Goal: Task Accomplishment & Management: Manage account settings

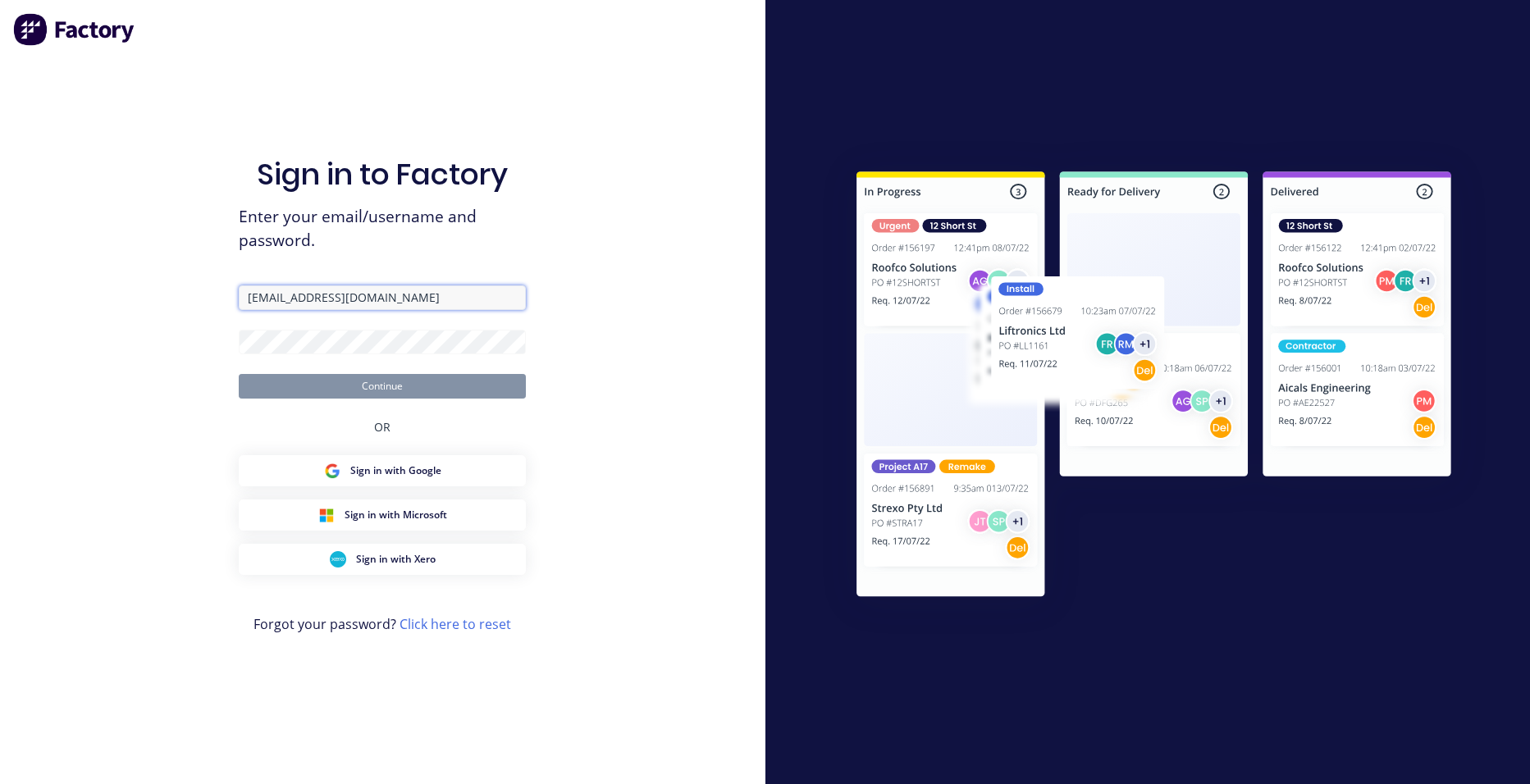
click at [451, 292] on input "[EMAIL_ADDRESS][DOMAIN_NAME]" at bounding box center [382, 298] width 287 height 25
drag, startPoint x: 451, startPoint y: 293, endPoint x: 242, endPoint y: 296, distance: 209.0
click at [242, 296] on input "[EMAIL_ADDRESS][DOMAIN_NAME]" at bounding box center [382, 298] width 287 height 25
type input "[EMAIL_ADDRESS][DOMAIN_NAME]"
click at [33, 479] on div "Sign in to Factory Enter your email/username and password. [EMAIL_ADDRESS][DOMA…" at bounding box center [382, 392] width 766 height 784
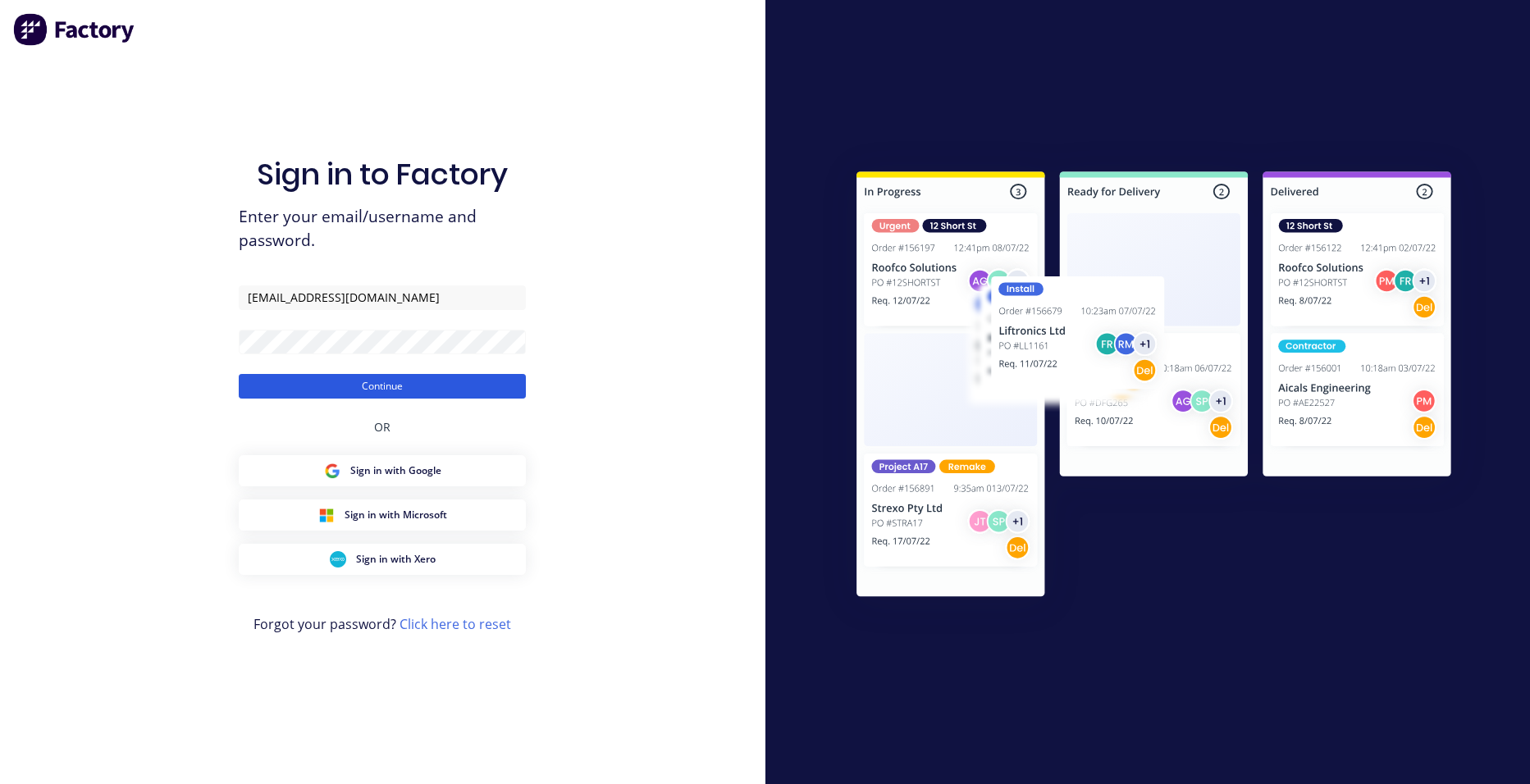
click at [374, 387] on button "Continue" at bounding box center [382, 387] width 287 height 25
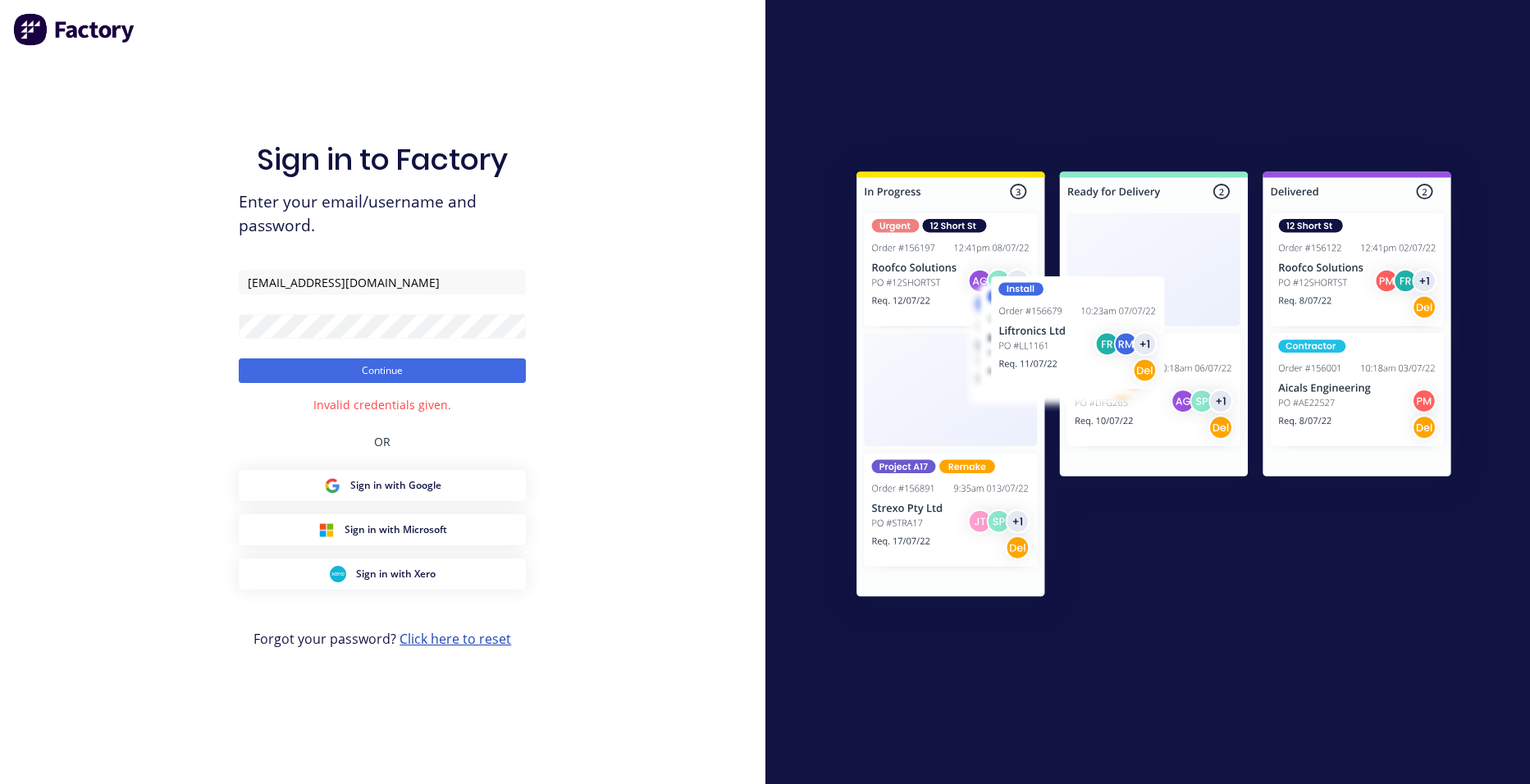
click at [483, 639] on link "Click here to reset" at bounding box center [455, 639] width 112 height 18
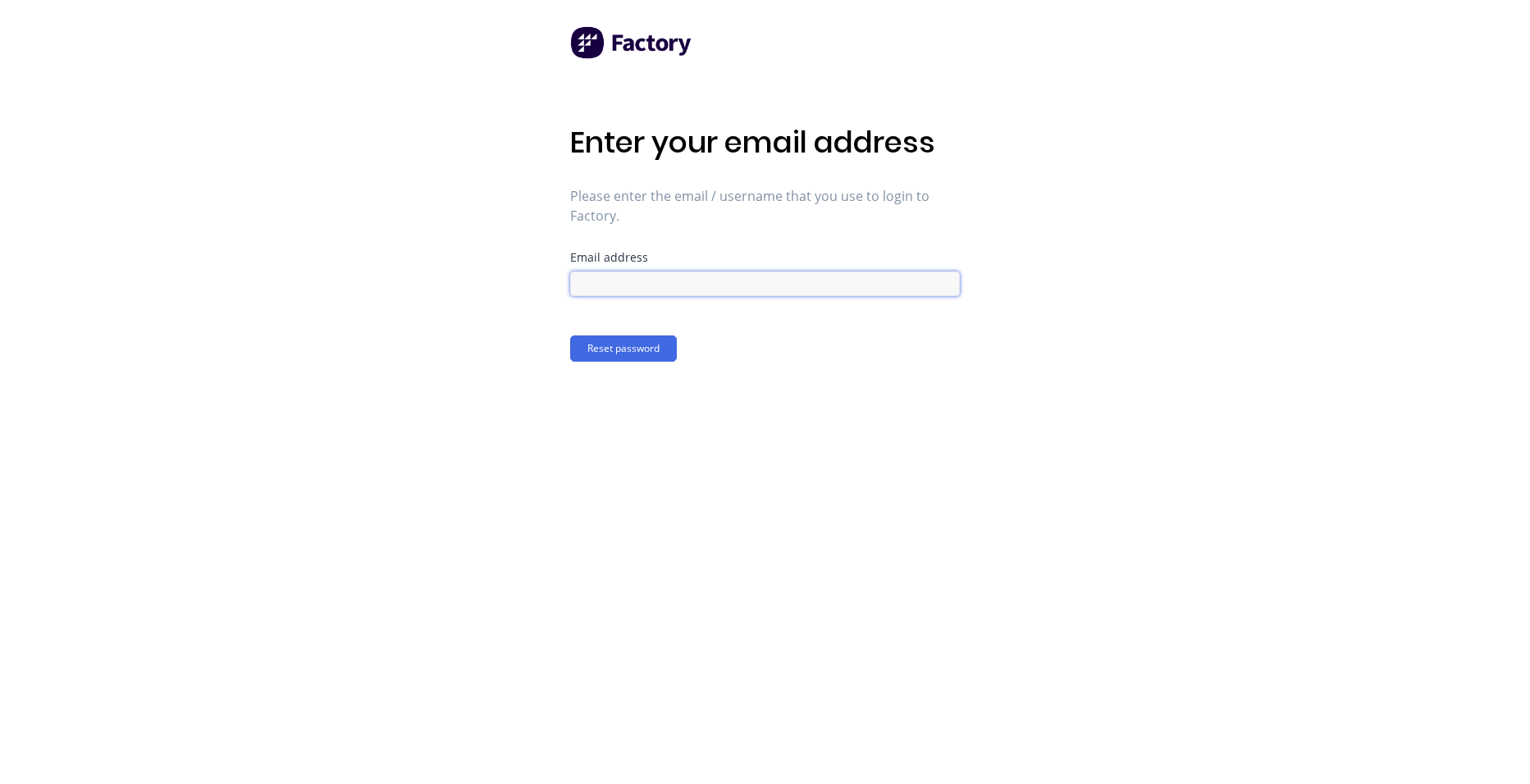
click at [642, 286] on input at bounding box center [765, 284] width 390 height 25
type input "[EMAIL_ADDRESS][DOMAIN_NAME]"
click at [645, 346] on button "Reset password" at bounding box center [623, 349] width 107 height 26
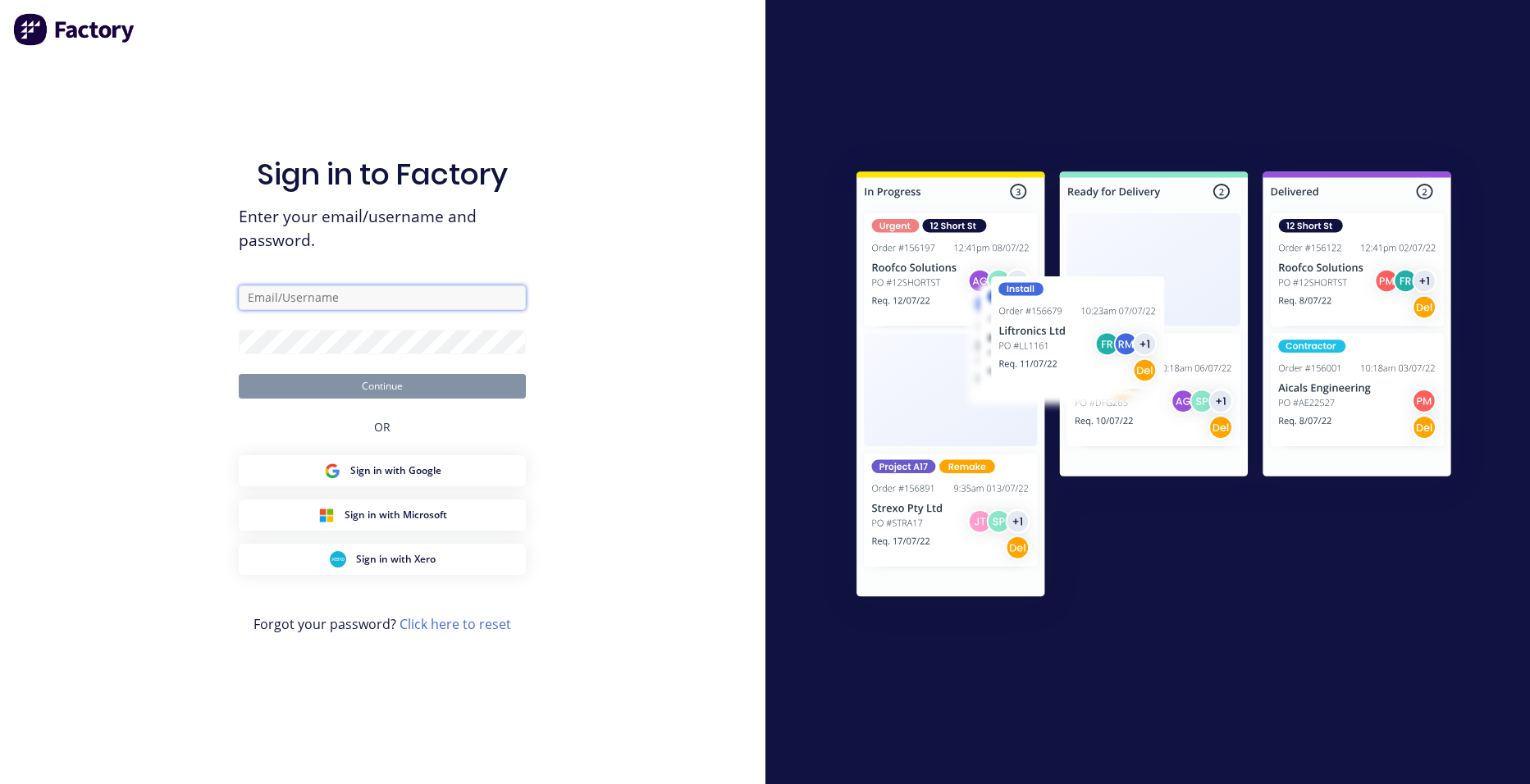
type input "[EMAIL_ADDRESS][DOMAIN_NAME]"
click at [483, 384] on button "Continue" at bounding box center [382, 387] width 287 height 25
